Goal: Information Seeking & Learning: Learn about a topic

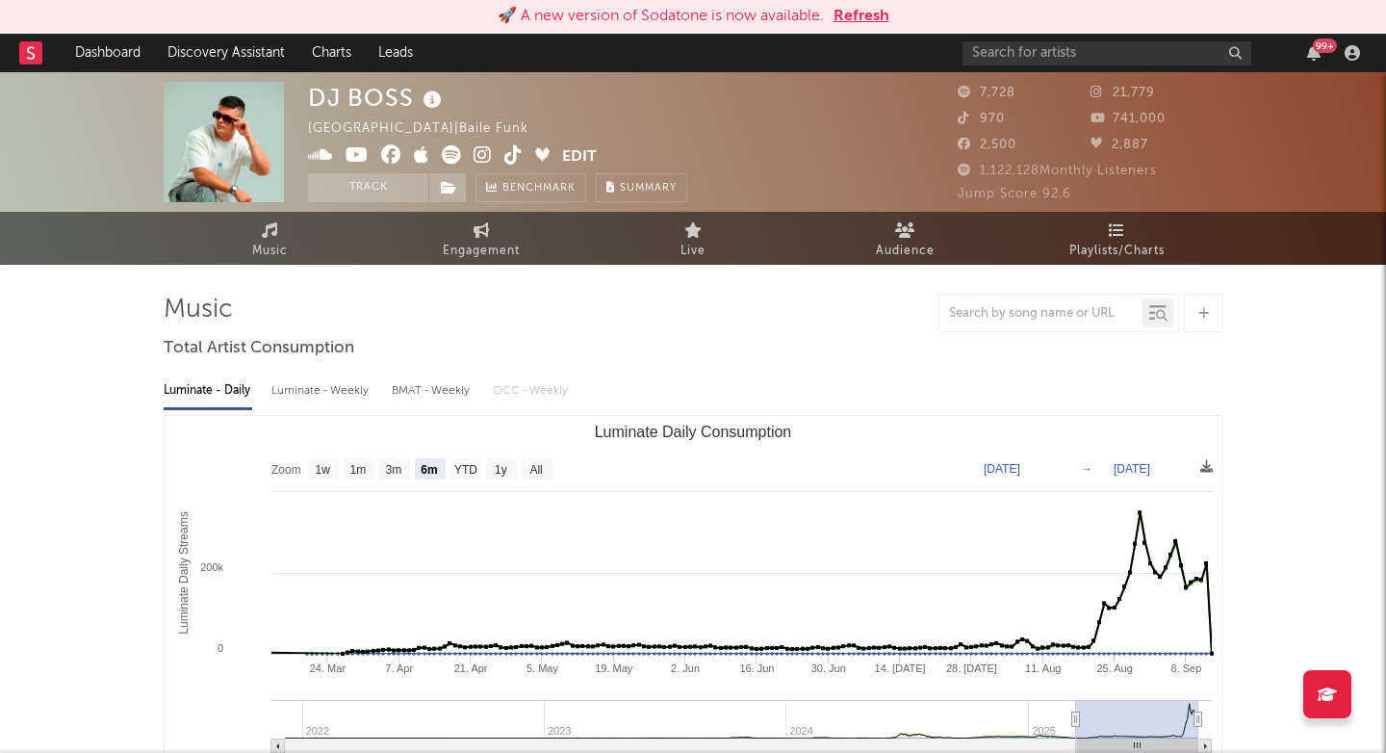
select select "6m"
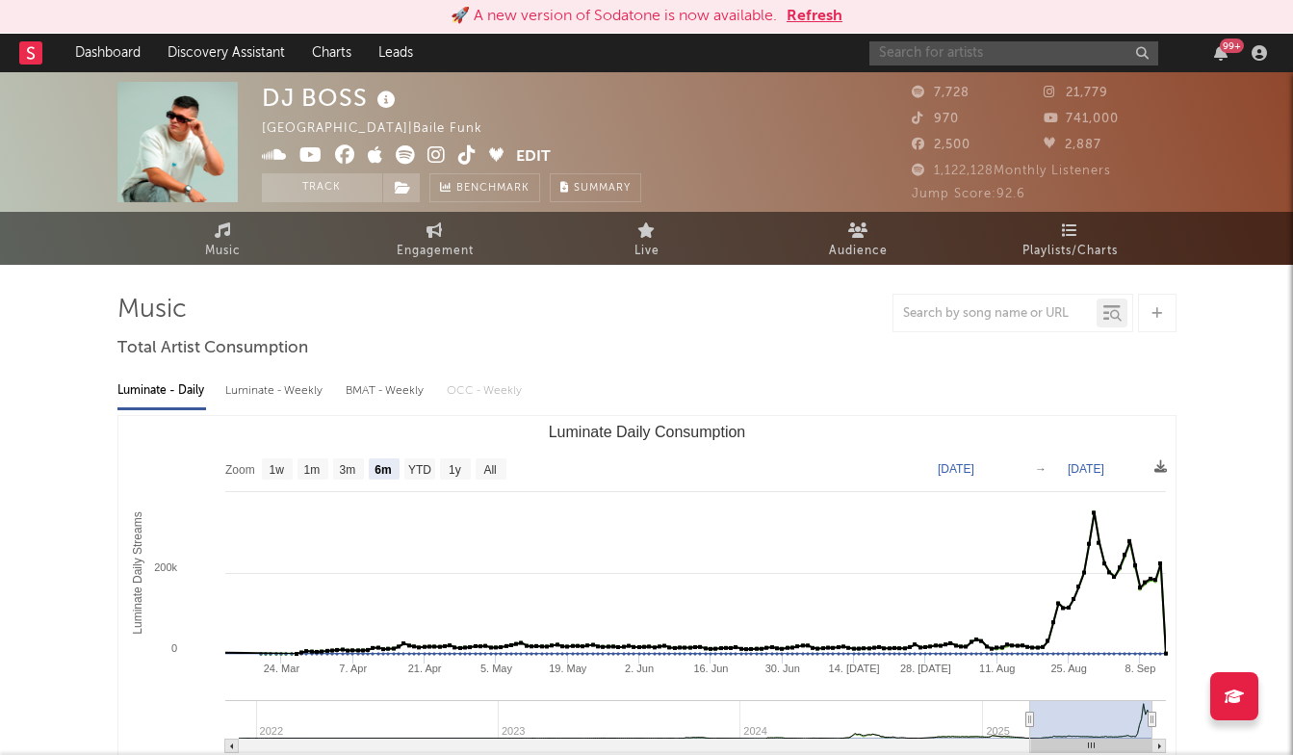
click at [934, 52] on input "text" at bounding box center [1013, 53] width 289 height 24
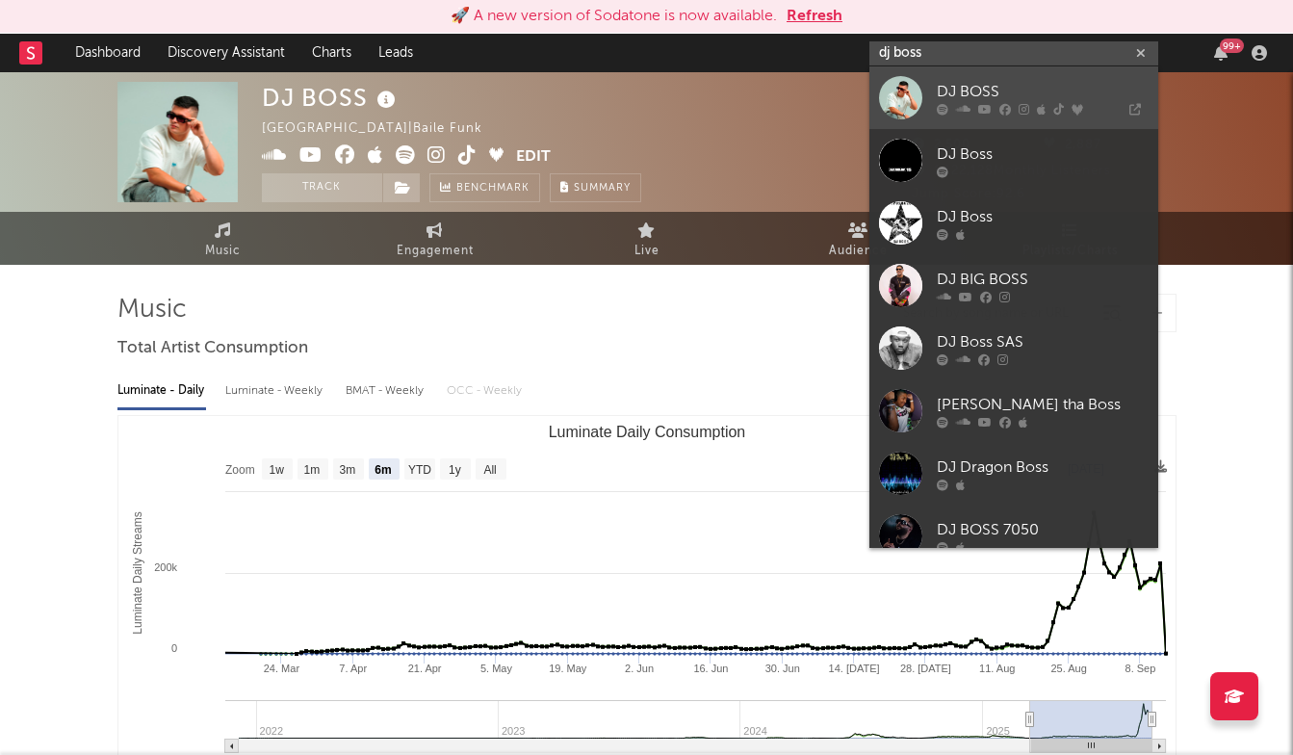
type input "dj boss"
click at [963, 91] on div "DJ BOSS" at bounding box center [1043, 91] width 212 height 23
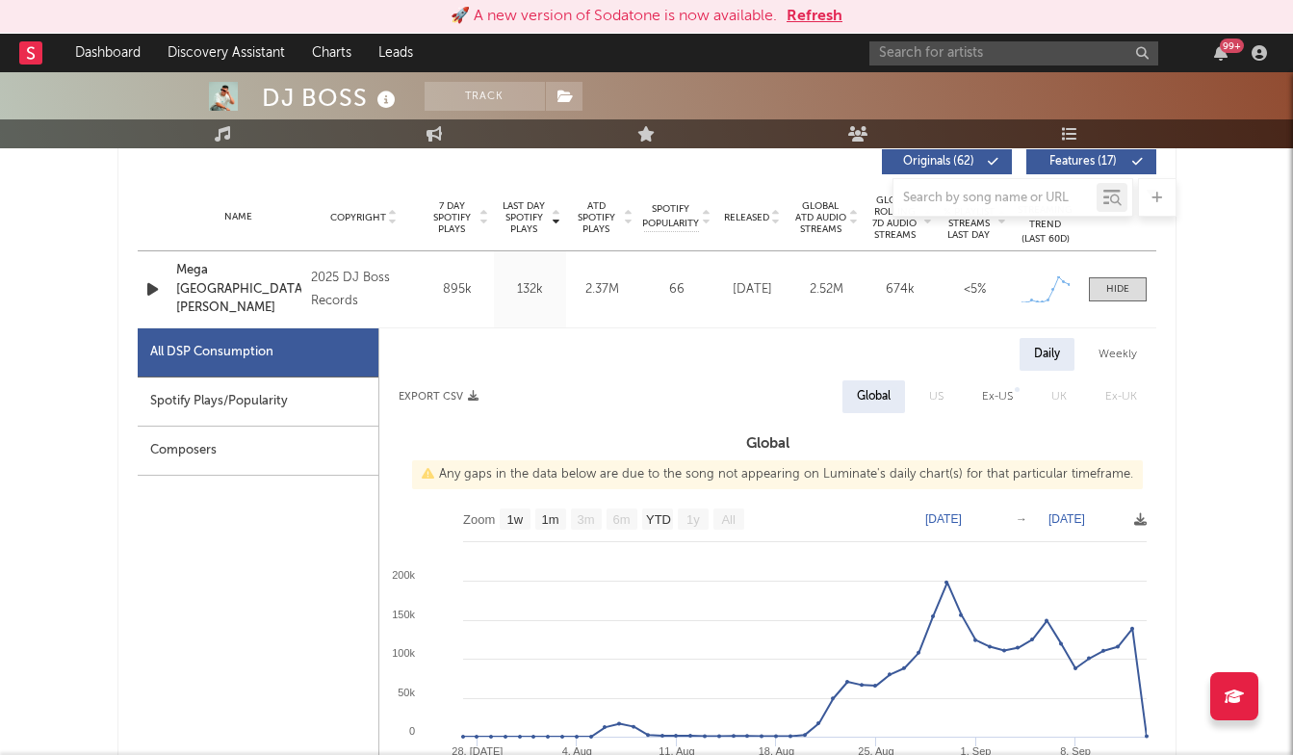
scroll to position [1016, 0]
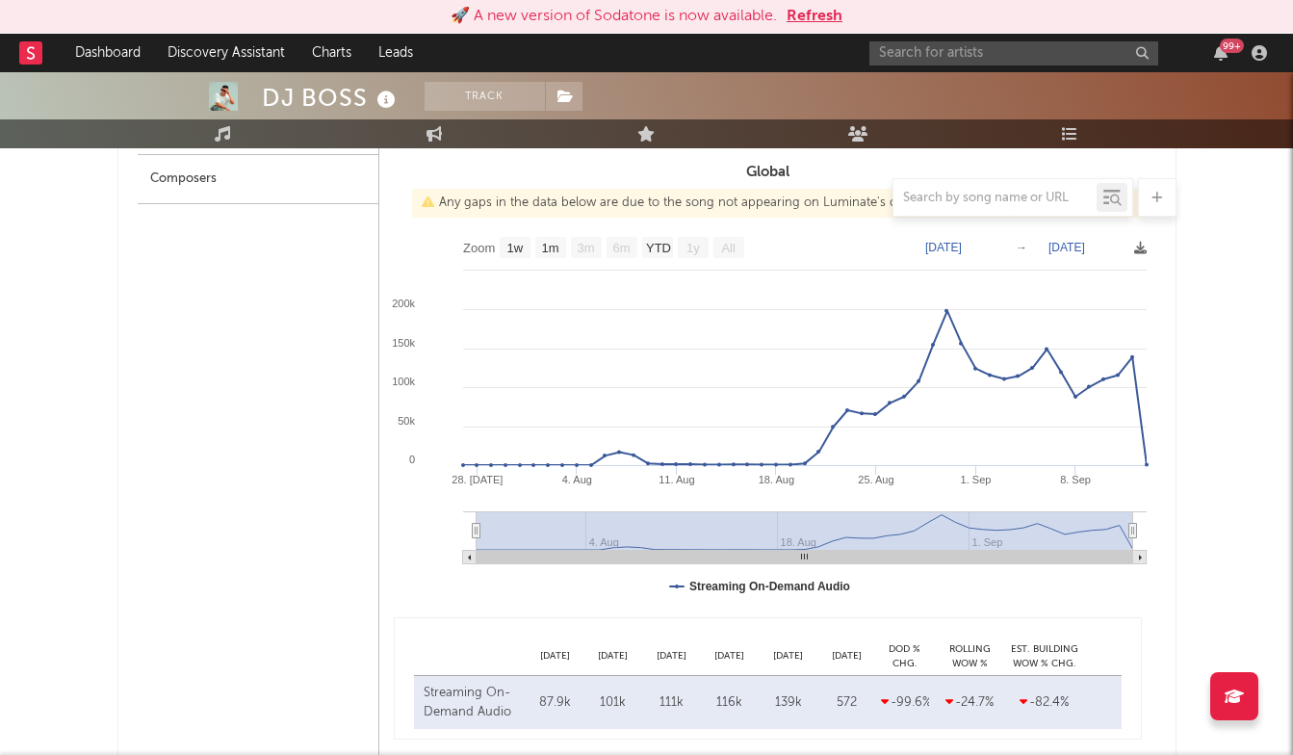
drag, startPoint x: 708, startPoint y: 700, endPoint x: 108, endPoint y: 272, distance: 736.5
